Goal: Communication & Community: Connect with others

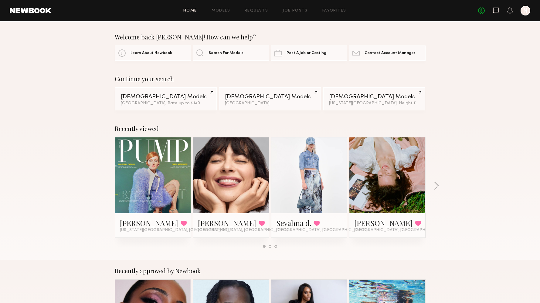
click at [497, 12] on icon at bounding box center [496, 11] width 6 height 6
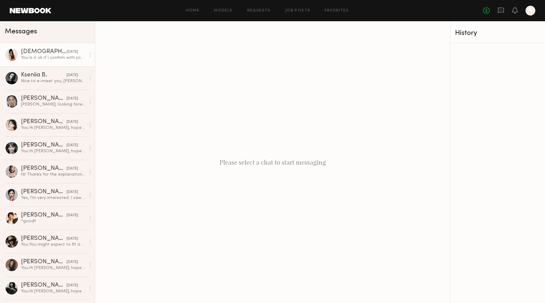
click at [59, 56] on div "You: Is it ok if I confirm with you the fitting day by [DATE] about the exact d…" at bounding box center [53, 58] width 65 height 6
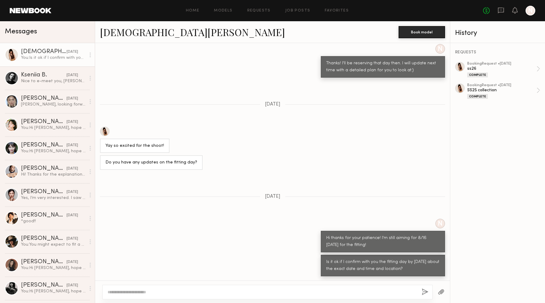
scroll to position [283, 0]
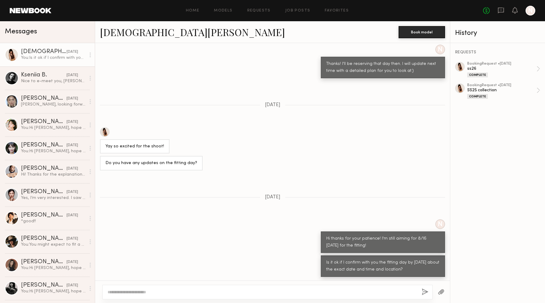
click at [111, 36] on link "[DEMOGRAPHIC_DATA][PERSON_NAME]" at bounding box center [192, 32] width 185 height 13
